Goal: Answer question/provide support

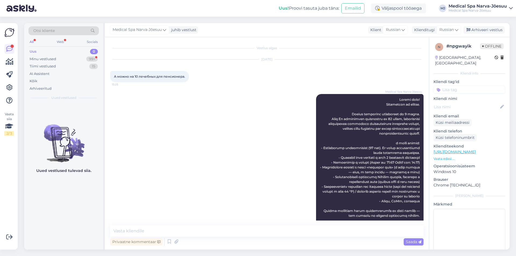
scroll to position [172, 0]
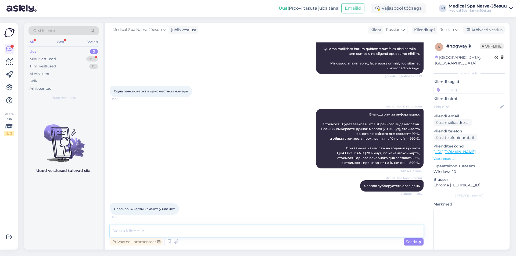
click at [162, 230] on textarea at bounding box center [266, 230] width 313 height 11
paste textarea "Карту клиента можно оформить при бронировании оздоровительного пакета. [PERSON_…"
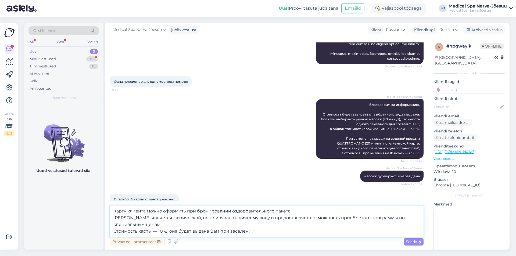
drag, startPoint x: 274, startPoint y: 210, endPoint x: 230, endPoint y: 212, distance: 43.8
click at [230, 212] on textarea "Карту клиента можно оформить при бронировании оздоровительного пакета. [PERSON_…" at bounding box center [266, 220] width 313 height 31
click at [157, 231] on textarea "Карту клиента можно оформить при бронировании пакета. [PERSON_NAME] является фи…" at bounding box center [266, 220] width 313 height 31
type textarea "Карту клиента можно оформить при бронировании пакета. [PERSON_NAME] является фи…"
click at [418, 241] on icon at bounding box center [419, 241] width 3 height 3
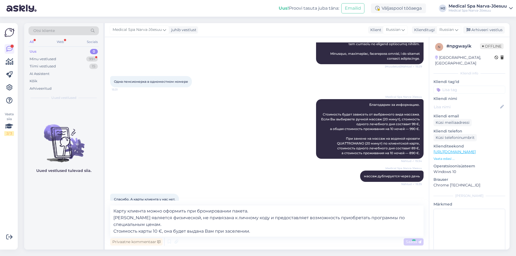
scroll to position [224, 0]
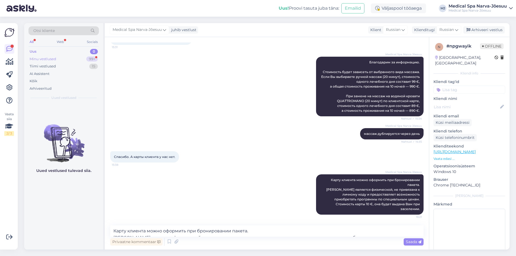
click at [70, 59] on div "Minu vestlused 99+" at bounding box center [63, 59] width 70 height 8
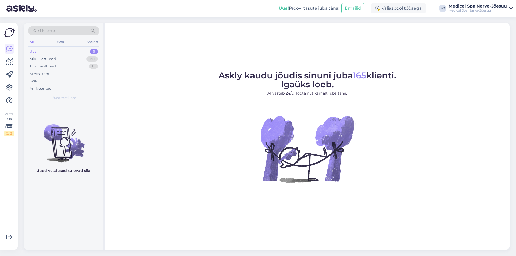
click at [54, 53] on div "Uus 0" at bounding box center [63, 52] width 70 height 8
click at [53, 55] on div "Minu vestlused 99+" at bounding box center [63, 59] width 70 height 8
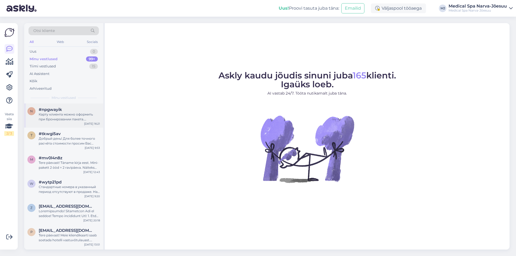
click at [57, 116] on div "Карту клиента можно оформить при бронировании пакета. [PERSON_NAME] является фи…" at bounding box center [69, 117] width 61 height 10
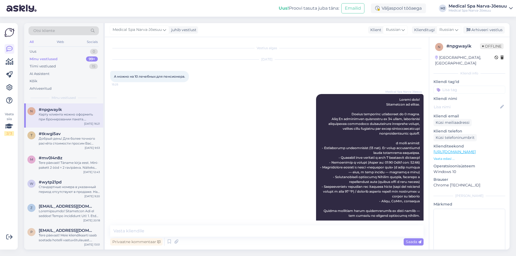
scroll to position [224, 0]
